Goal: Task Accomplishment & Management: Use online tool/utility

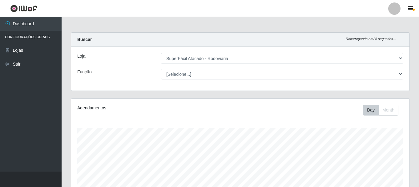
select select "400"
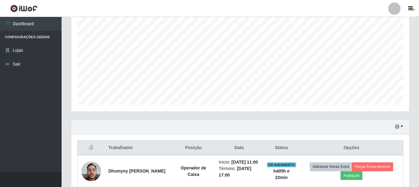
scroll to position [166, 0]
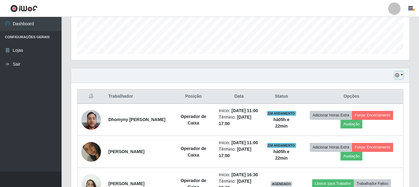
click at [398, 77] on icon "button" at bounding box center [397, 75] width 4 height 4
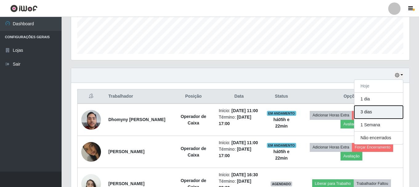
click at [374, 113] on button "3 dias" at bounding box center [378, 112] width 49 height 13
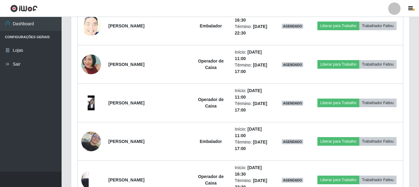
scroll to position [659, 0]
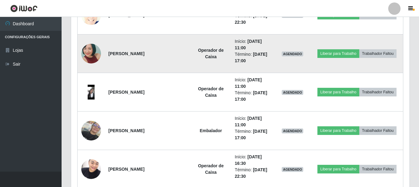
click at [198, 51] on strong "Operador de Caixa" at bounding box center [211, 53] width 26 height 11
click at [249, 59] on li "Término: 08/10/2025, 17:00" at bounding box center [253, 57] width 36 height 13
click at [247, 60] on li "Término: 08/10/2025, 17:00" at bounding box center [253, 57] width 36 height 13
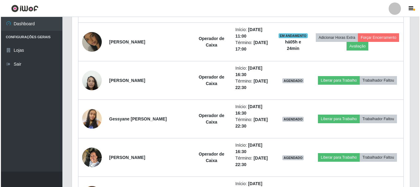
scroll to position [275, 0]
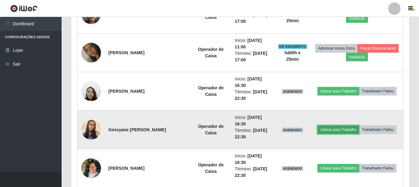
click at [350, 129] on button "Liberar para Trabalho" at bounding box center [338, 129] width 42 height 9
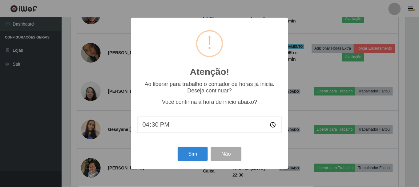
scroll to position [128, 335]
click at [192, 155] on button "Sim" at bounding box center [193, 154] width 30 height 14
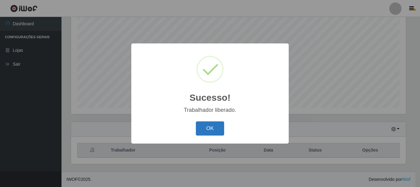
click at [219, 134] on button "OK" at bounding box center [210, 128] width 29 height 14
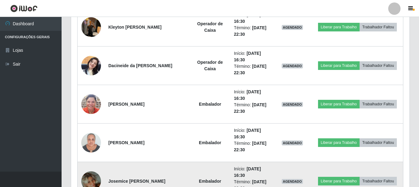
scroll to position [420, 0]
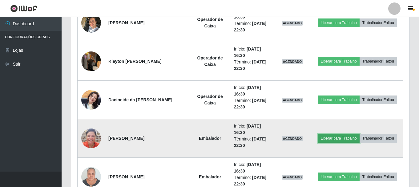
click at [340, 139] on button "Liberar para Trabalho" at bounding box center [339, 138] width 42 height 9
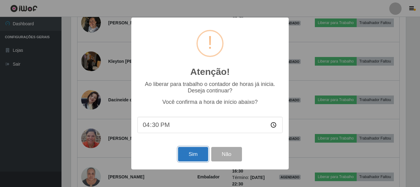
click at [187, 158] on button "Sim" at bounding box center [193, 154] width 30 height 14
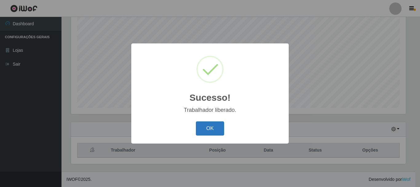
click at [215, 134] on button "OK" at bounding box center [210, 128] width 29 height 14
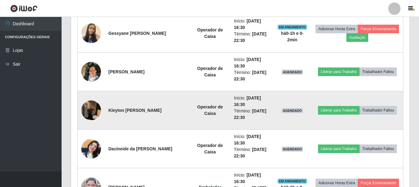
scroll to position [389, 0]
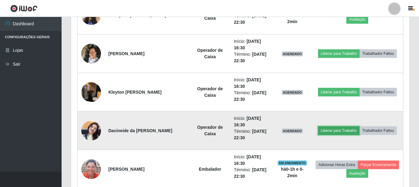
click at [326, 131] on button "Liberar para Trabalho" at bounding box center [339, 130] width 42 height 9
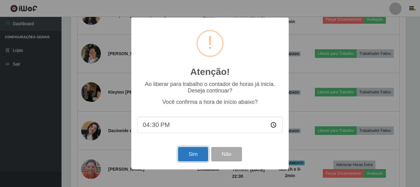
click at [192, 155] on button "Sim" at bounding box center [193, 154] width 30 height 14
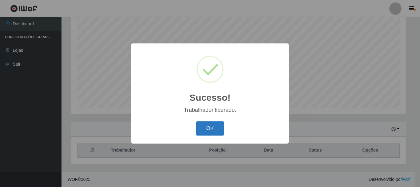
click at [218, 133] on button "OK" at bounding box center [210, 128] width 29 height 14
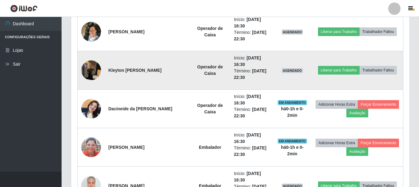
scroll to position [451, 0]
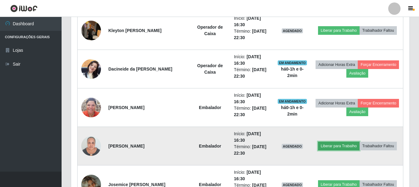
click at [339, 148] on button "Liberar para Trabalho" at bounding box center [339, 146] width 42 height 9
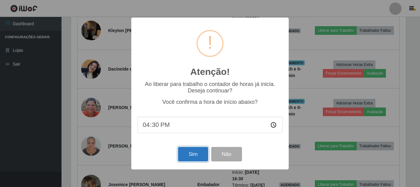
click at [186, 155] on button "Sim" at bounding box center [193, 154] width 30 height 14
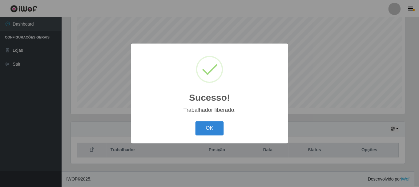
scroll to position [0, 0]
click at [218, 132] on button "OK" at bounding box center [210, 128] width 29 height 14
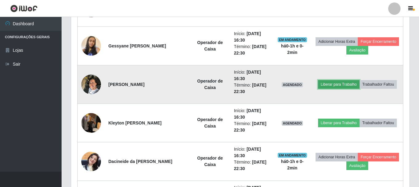
click at [329, 86] on button "Liberar para Trabalho" at bounding box center [339, 84] width 42 height 9
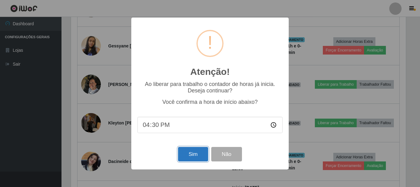
click at [193, 157] on button "Sim" at bounding box center [193, 154] width 30 height 14
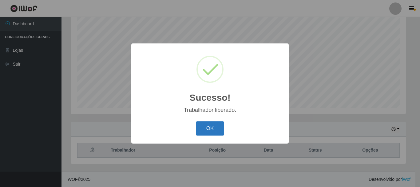
click at [214, 129] on button "OK" at bounding box center [210, 128] width 29 height 14
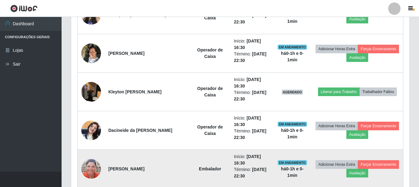
scroll to position [389, 0]
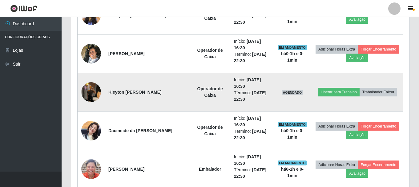
click at [212, 100] on td "Operador de Caixa" at bounding box center [210, 92] width 40 height 38
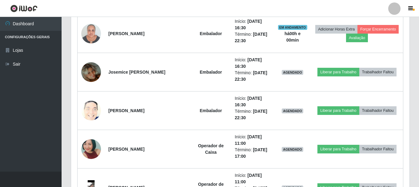
scroll to position [574, 0]
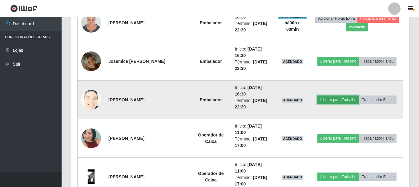
click at [344, 101] on button "Liberar para Trabalho" at bounding box center [338, 99] width 42 height 9
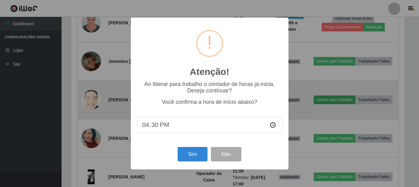
scroll to position [128, 335]
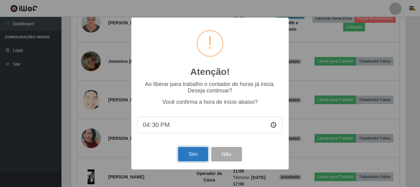
click at [196, 155] on button "Sim" at bounding box center [193, 154] width 30 height 14
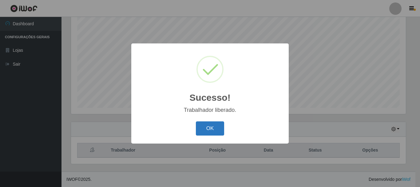
click at [210, 135] on button "OK" at bounding box center [210, 128] width 29 height 14
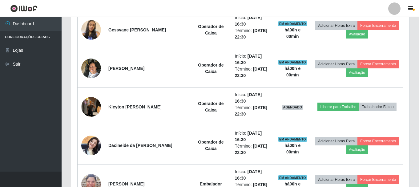
scroll to position [389, 0]
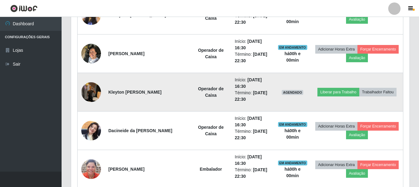
click at [92, 97] on img at bounding box center [91, 92] width 20 height 26
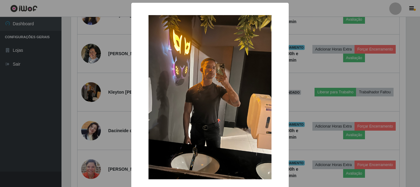
click at [315, 62] on div "× OK Cancel" at bounding box center [210, 93] width 420 height 187
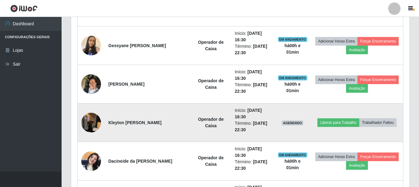
scroll to position [359, 0]
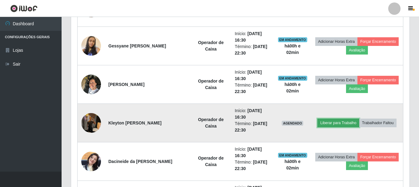
click at [330, 122] on button "Liberar para Trabalho" at bounding box center [338, 123] width 42 height 9
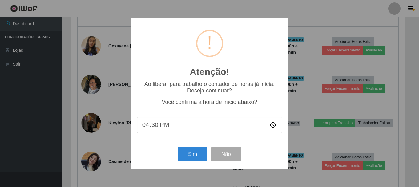
scroll to position [128, 335]
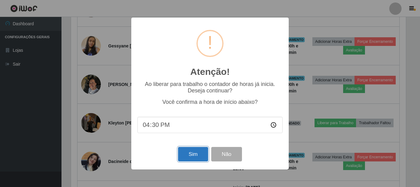
click at [190, 155] on button "Sim" at bounding box center [193, 154] width 30 height 14
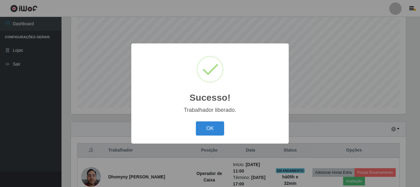
click at [225, 131] on div "OK Cancel" at bounding box center [210, 128] width 145 height 18
click at [222, 128] on button "OK" at bounding box center [210, 128] width 29 height 14
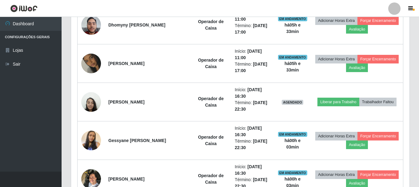
scroll to position [235, 0]
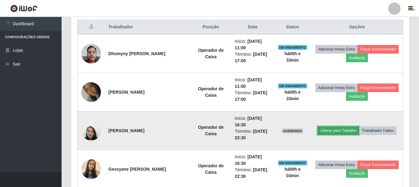
click at [335, 131] on button "Liberar para Trabalho" at bounding box center [338, 130] width 42 height 9
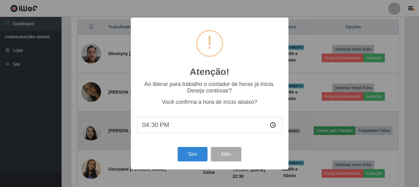
scroll to position [128, 335]
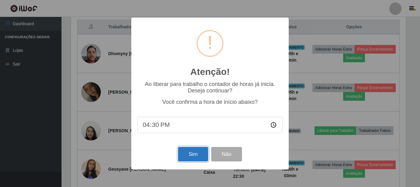
click at [186, 157] on button "Sim" at bounding box center [193, 154] width 30 height 14
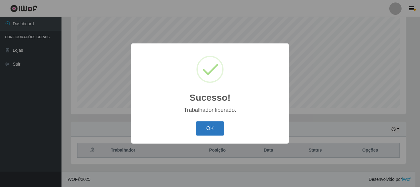
click at [216, 131] on button "OK" at bounding box center [210, 128] width 29 height 14
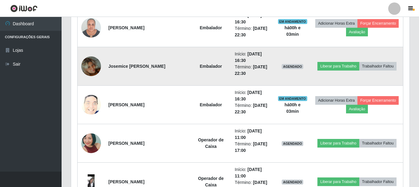
scroll to position [574, 0]
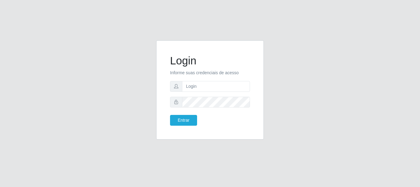
type input "[EMAIL_ADDRESS][DOMAIN_NAME]"
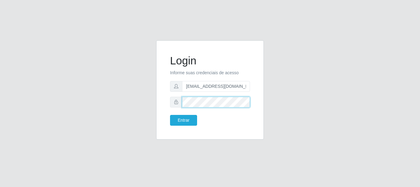
click at [170, 115] on button "Entrar" at bounding box center [183, 120] width 27 height 11
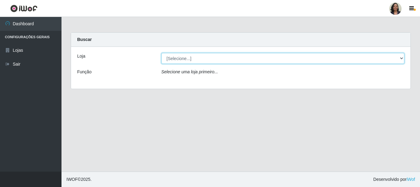
click at [402, 57] on select "[Selecione...] SuperFácil Atacado - Rodoviária" at bounding box center [283, 58] width 243 height 11
select select "400"
click at [162, 53] on select "[Selecione...] SuperFácil Atacado - Rodoviária" at bounding box center [283, 58] width 243 height 11
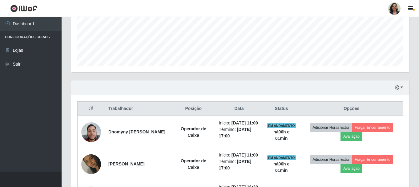
scroll to position [215, 0]
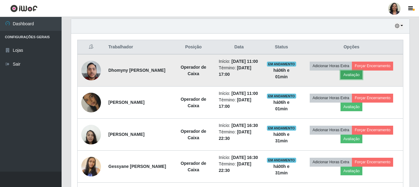
click at [357, 77] on button "Avaliação" at bounding box center [351, 74] width 22 height 9
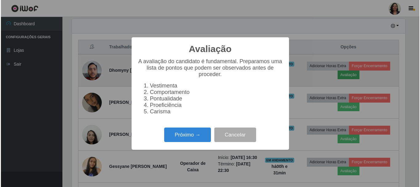
scroll to position [128, 335]
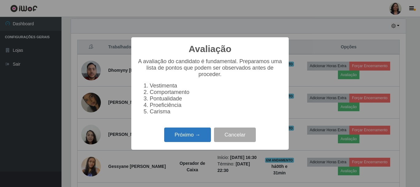
click at [183, 137] on button "Próximo →" at bounding box center [187, 134] width 47 height 14
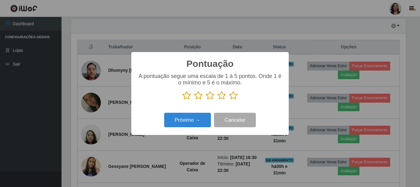
scroll to position [307684, 307477]
click at [232, 96] on icon at bounding box center [233, 95] width 9 height 9
click at [229, 100] on input "radio" at bounding box center [229, 100] width 0 height 0
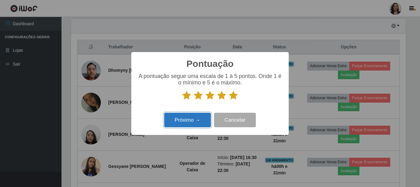
click at [186, 122] on button "Próximo →" at bounding box center [187, 120] width 47 height 14
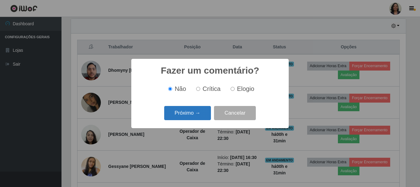
click at [179, 114] on button "Próximo →" at bounding box center [187, 113] width 47 height 14
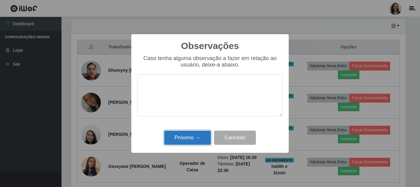
click at [184, 136] on button "Próximo →" at bounding box center [187, 138] width 47 height 14
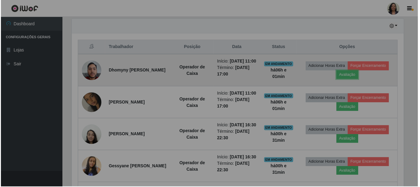
scroll to position [128, 338]
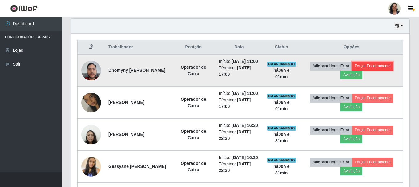
click at [373, 69] on button "Forçar Encerramento" at bounding box center [372, 66] width 41 height 9
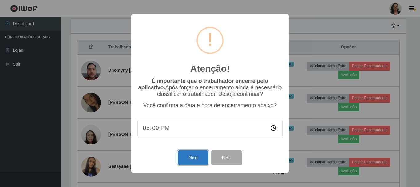
click at [198, 161] on button "Sim" at bounding box center [193, 157] width 30 height 14
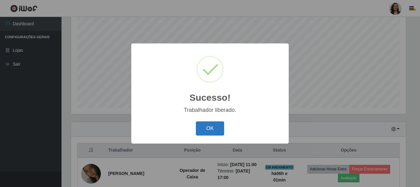
click at [196, 126] on button "OK" at bounding box center [210, 128] width 29 height 14
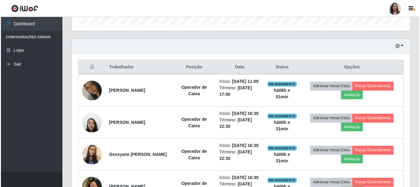
scroll to position [205, 0]
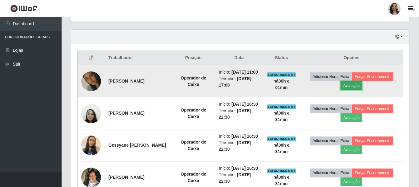
click at [360, 89] on button "Avaliação" at bounding box center [351, 85] width 22 height 9
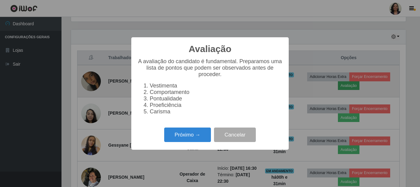
scroll to position [128, 335]
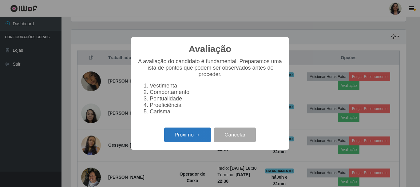
click at [200, 142] on button "Próximo →" at bounding box center [187, 134] width 47 height 14
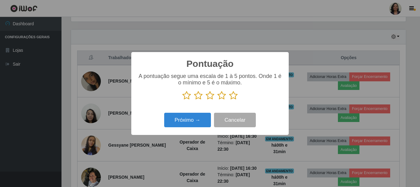
click at [224, 95] on icon at bounding box center [222, 95] width 9 height 9
click at [218, 100] on input "radio" at bounding box center [218, 100] width 0 height 0
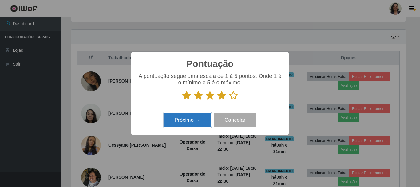
click at [198, 122] on button "Próximo →" at bounding box center [187, 120] width 47 height 14
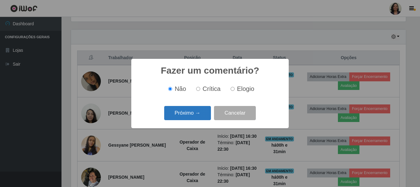
click at [184, 111] on button "Próximo →" at bounding box center [187, 113] width 47 height 14
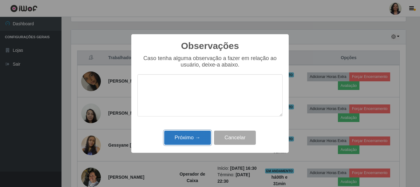
click at [195, 139] on button "Próximo →" at bounding box center [187, 138] width 47 height 14
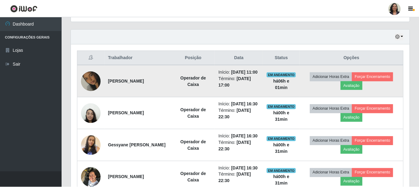
scroll to position [128, 338]
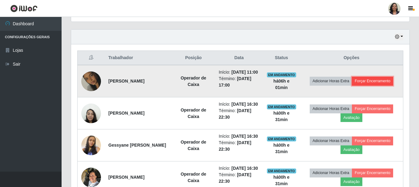
click at [378, 84] on button "Forçar Encerramento" at bounding box center [372, 81] width 41 height 9
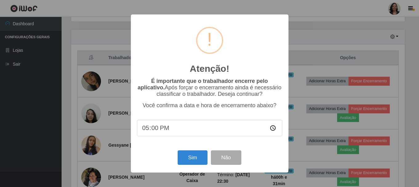
scroll to position [128, 335]
click at [185, 162] on button "Sim" at bounding box center [193, 157] width 30 height 14
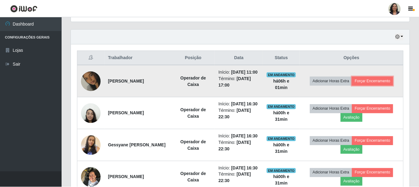
scroll to position [0, 0]
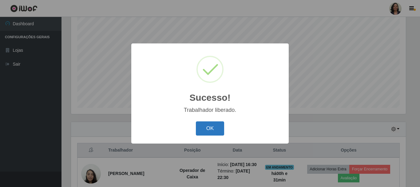
click at [205, 127] on button "OK" at bounding box center [210, 128] width 29 height 14
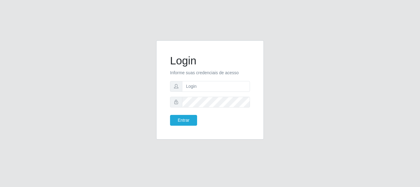
type input "[EMAIL_ADDRESS][DOMAIN_NAME]"
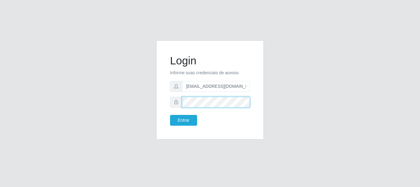
click at [170, 115] on button "Entrar" at bounding box center [183, 120] width 27 height 11
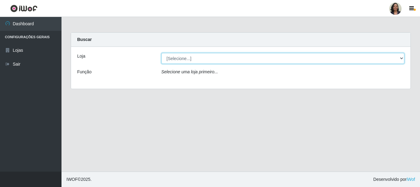
click at [401, 58] on select "[Selecione...] SuperFácil Atacado - Rodoviária" at bounding box center [283, 58] width 243 height 11
select select "400"
click at [162, 53] on select "[Selecione...] SuperFácil Atacado - Rodoviária" at bounding box center [283, 58] width 243 height 11
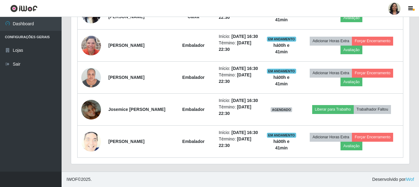
scroll to position [459, 0]
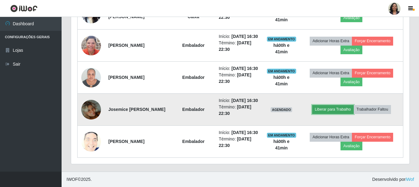
click at [328, 105] on button "Liberar para Trabalho" at bounding box center [333, 109] width 42 height 9
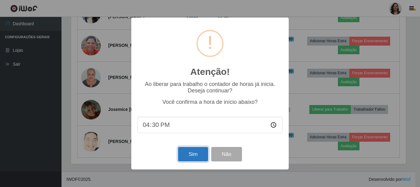
click at [198, 153] on button "Sim" at bounding box center [193, 154] width 30 height 14
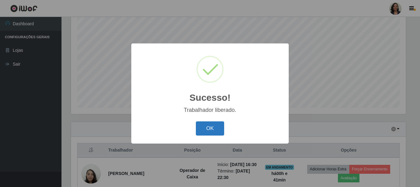
click at [221, 125] on button "OK" at bounding box center [210, 128] width 29 height 14
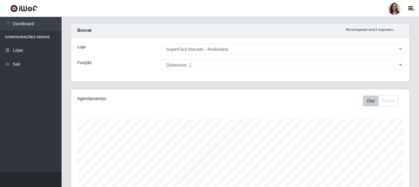
scroll to position [0, 0]
